Goal: Navigation & Orientation: Find specific page/section

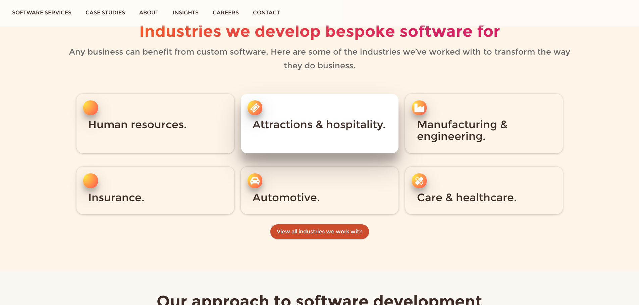
scroll to position [1006, 0]
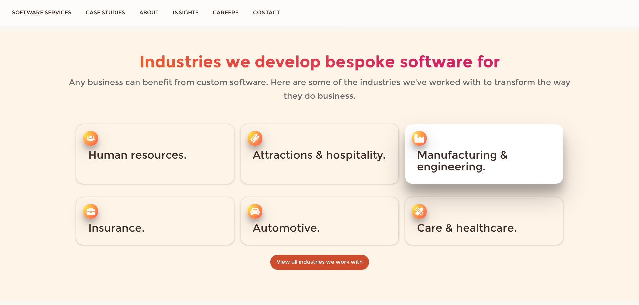
click at [431, 152] on h3 "Manufacturing & engineering." at bounding box center [484, 160] width 134 height 23
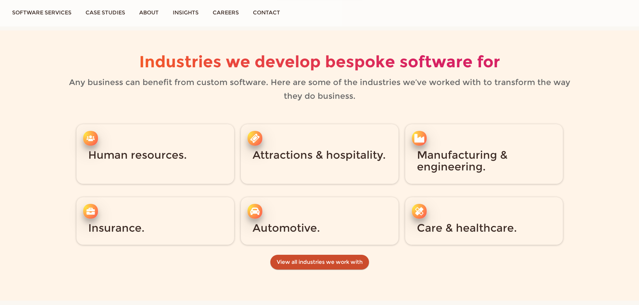
scroll to position [1005, 0]
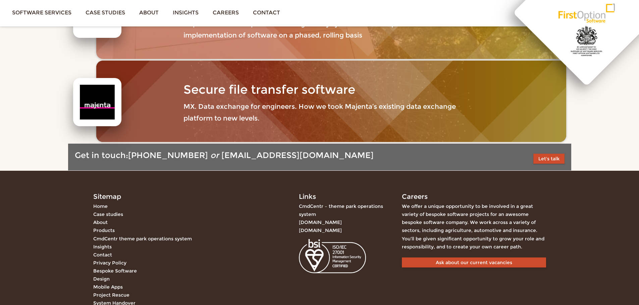
scroll to position [536, 0]
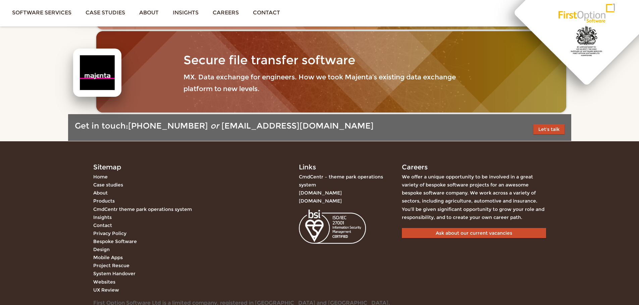
click at [107, 275] on link "System Handover" at bounding box center [114, 274] width 42 height 6
click at [313, 201] on link "[DOMAIN_NAME]" at bounding box center [320, 201] width 43 height 6
click at [313, 193] on link "[DOMAIN_NAME]" at bounding box center [320, 193] width 43 height 6
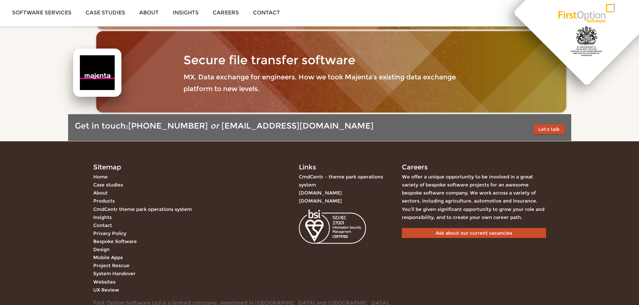
click at [313, 193] on link "[DOMAIN_NAME]" at bounding box center [320, 193] width 43 height 6
click at [307, 204] on link "[DOMAIN_NAME]" at bounding box center [320, 201] width 43 height 6
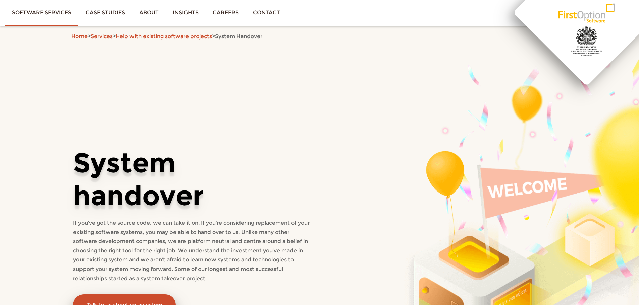
drag, startPoint x: 161, startPoint y: 97, endPoint x: 161, endPoint y: 91, distance: 6.0
